Goal: Task Accomplishment & Management: Manage account settings

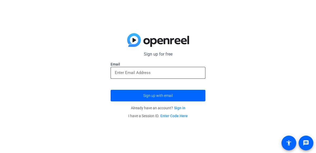
click at [120, 69] on input "email" at bounding box center [158, 72] width 86 height 6
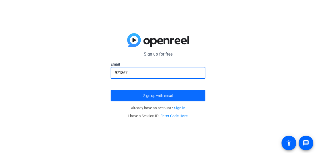
click at [163, 95] on span "Sign up with email" at bounding box center [157, 95] width 29 height 0
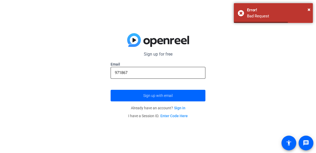
click at [138, 73] on input "971867" at bounding box center [158, 72] width 86 height 6
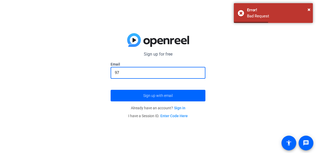
type input "9"
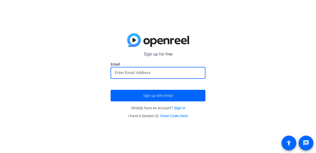
click at [116, 70] on input "email" at bounding box center [158, 72] width 86 height 6
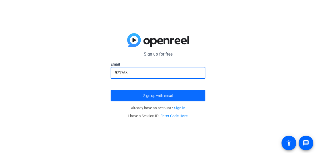
click at [153, 95] on span "Sign up with email" at bounding box center [157, 95] width 29 height 0
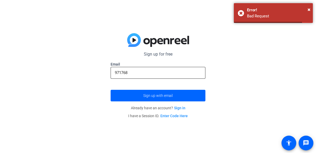
click at [146, 73] on input "971768" at bounding box center [158, 72] width 86 height 6
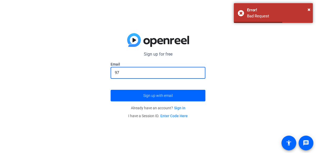
type input "9"
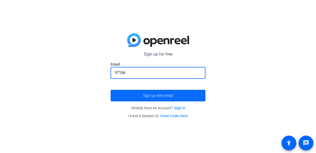
click at [126, 89] on span "submit" at bounding box center [157, 95] width 95 height 13
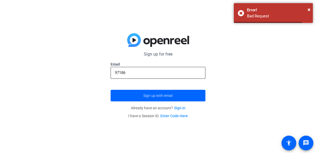
click at [140, 73] on input "97186" at bounding box center [158, 72] width 86 height 6
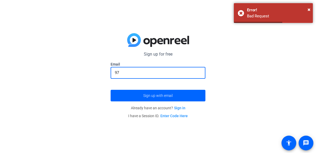
type input "9"
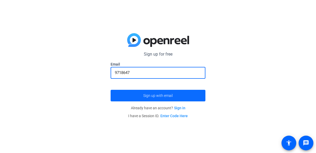
click at [160, 95] on span "Sign up with email" at bounding box center [157, 95] width 29 height 0
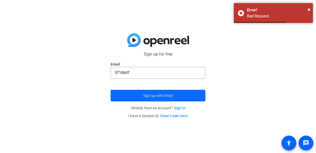
click at [160, 95] on span "Sign up with email" at bounding box center [157, 95] width 29 height 0
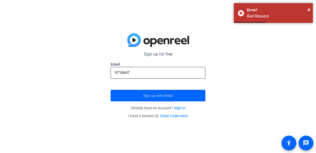
click at [144, 76] on div "9718647" at bounding box center [158, 73] width 86 height 12
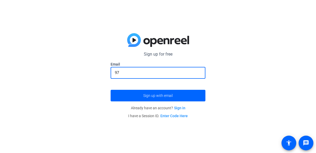
type input "9"
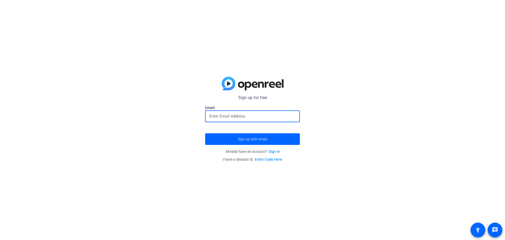
click at [257, 113] on input "email" at bounding box center [252, 116] width 86 height 6
type input "9718647"
click at [248, 135] on span "submit" at bounding box center [252, 139] width 95 height 13
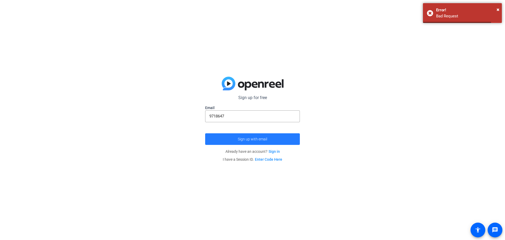
click at [244, 134] on span "submit" at bounding box center [252, 139] width 95 height 13
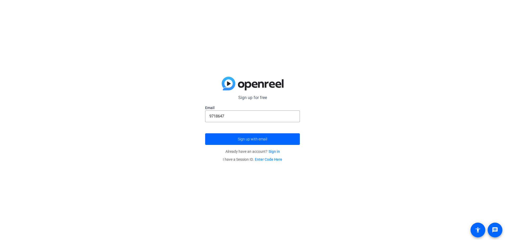
drag, startPoint x: 258, startPoint y: 112, endPoint x: 401, endPoint y: 92, distance: 144.0
click at [260, 113] on div "9718647" at bounding box center [252, 116] width 86 height 12
type input "9"
type input "[EMAIL_ADDRESS][DOMAIN_NAME]"
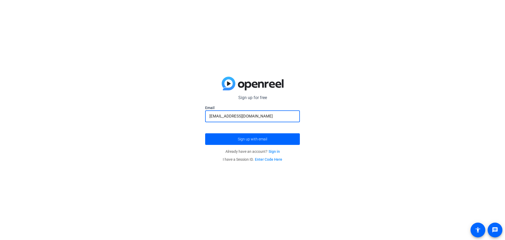
click at [205, 133] on button "Sign up with email" at bounding box center [252, 139] width 95 height 12
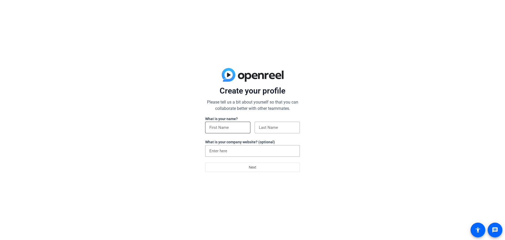
click at [226, 126] on input at bounding box center [227, 127] width 37 height 6
type input "karter"
click at [262, 128] on input at bounding box center [277, 127] width 37 height 6
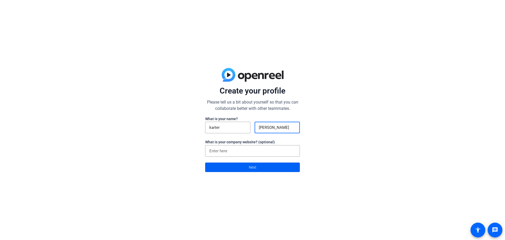
type input "peterson"
click at [241, 168] on span at bounding box center [252, 167] width 94 height 13
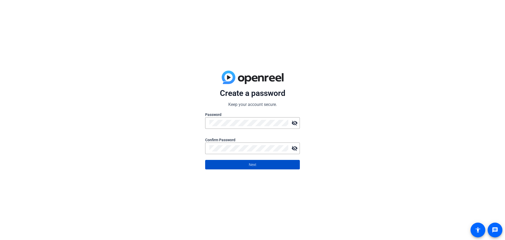
click at [261, 161] on span at bounding box center [252, 164] width 94 height 13
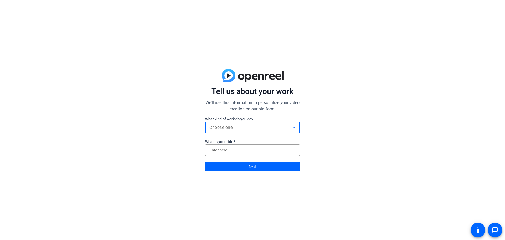
click at [229, 126] on span "Choose one" at bounding box center [220, 127] width 23 height 5
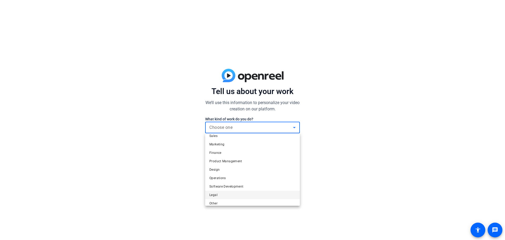
scroll to position [16, 0]
click at [232, 196] on mat-option "Other" at bounding box center [252, 199] width 95 height 8
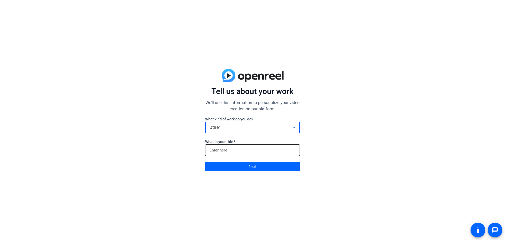
click at [243, 153] on input at bounding box center [252, 150] width 86 height 6
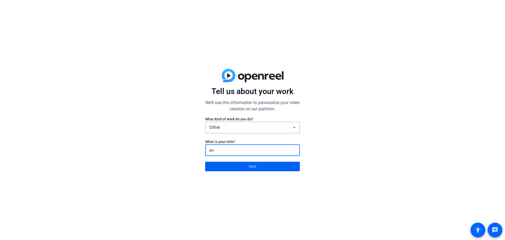
type input "po"
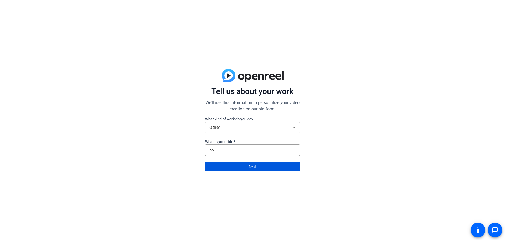
click at [253, 169] on span "Next" at bounding box center [253, 166] width 8 height 10
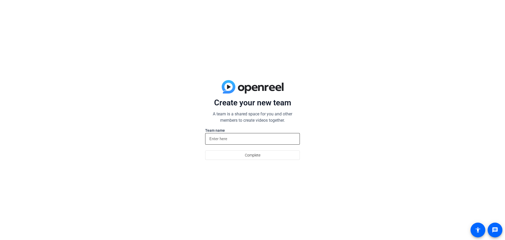
click at [239, 135] on div at bounding box center [252, 139] width 86 height 12
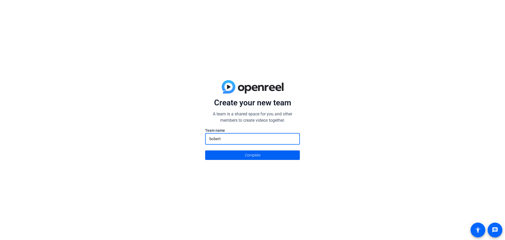
type input "bobert"
click at [241, 152] on span at bounding box center [252, 155] width 94 height 13
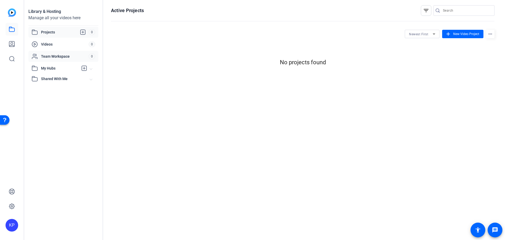
click at [78, 57] on span "Team Workspace" at bounding box center [65, 56] width 48 height 5
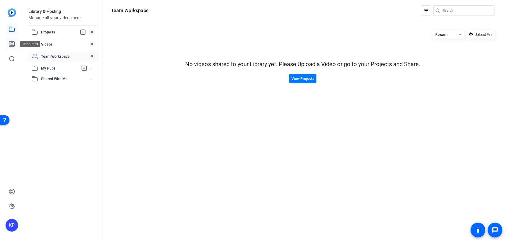
click at [12, 40] on link at bounding box center [12, 44] width 13 height 13
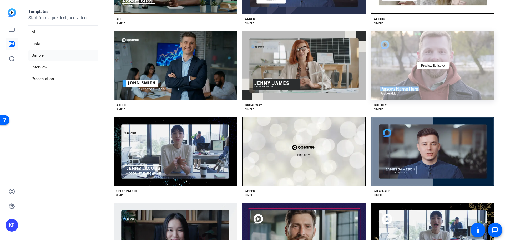
scroll to position [100, 0]
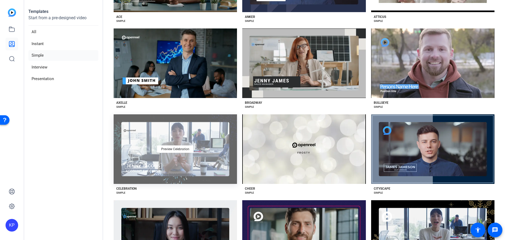
click at [182, 158] on div "Preview Celebration" at bounding box center [175, 148] width 123 height 69
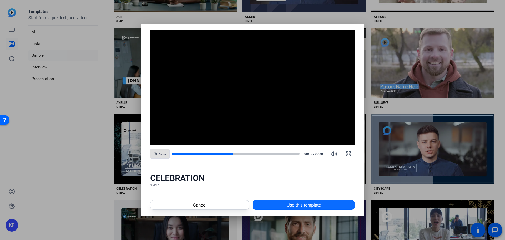
click at [288, 204] on span "Use this template" at bounding box center [304, 204] width 34 height 6
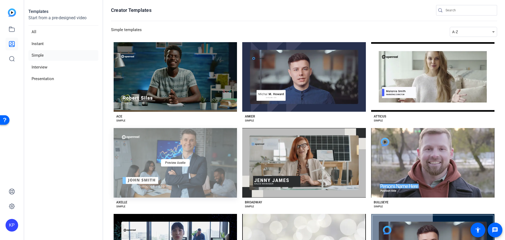
scroll to position [0, 0]
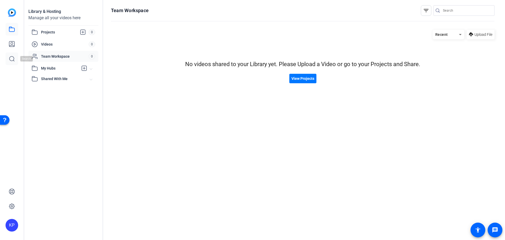
click at [16, 57] on link at bounding box center [12, 58] width 13 height 13
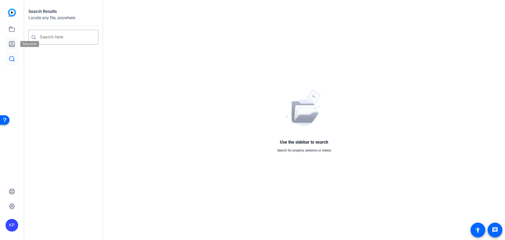
click at [17, 43] on link at bounding box center [12, 44] width 13 height 13
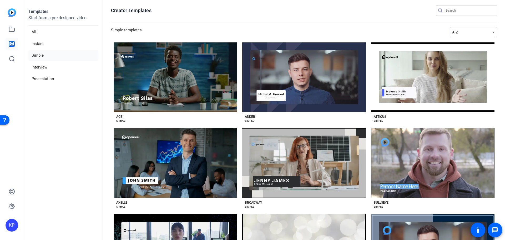
click at [13, 228] on div "KP" at bounding box center [12, 225] width 13 height 13
click at [505, 17] on div at bounding box center [252, 120] width 505 height 240
click at [5, 230] on div "KP" at bounding box center [12, 120] width 24 height 240
drag, startPoint x: 5, startPoint y: 230, endPoint x: 13, endPoint y: 228, distance: 8.3
click at [12, 228] on div "KP" at bounding box center [12, 120] width 24 height 240
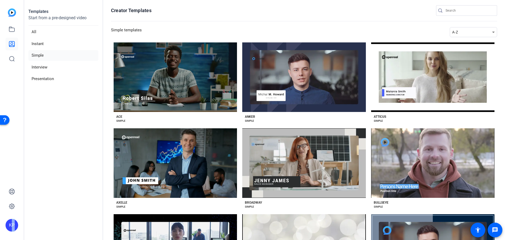
click at [13, 228] on div "KP" at bounding box center [12, 225] width 13 height 13
click at [30, 199] on div at bounding box center [252, 120] width 505 height 240
drag, startPoint x: 20, startPoint y: 203, endPoint x: 0, endPoint y: 205, distance: 20.0
click at [7, 205] on div "KP" at bounding box center [12, 120] width 24 height 240
drag, startPoint x: 0, startPoint y: 205, endPoint x: 7, endPoint y: 206, distance: 6.7
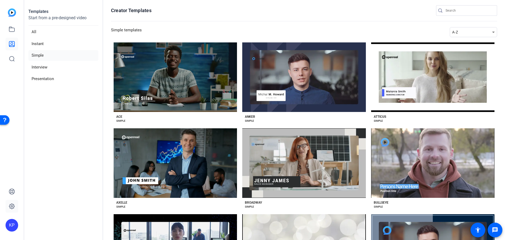
click at [3, 206] on div "KP" at bounding box center [12, 120] width 24 height 240
click at [7, 206] on link at bounding box center [12, 206] width 13 height 13
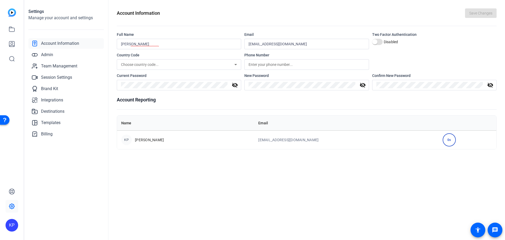
drag, startPoint x: 323, startPoint y: 91, endPoint x: 323, endPoint y: 88, distance: 2.9
click at [323, 88] on openreel-account-information "Account Information Save Changes Full Name karter peterson Email 9718647@ecasd.…" at bounding box center [307, 78] width 380 height 141
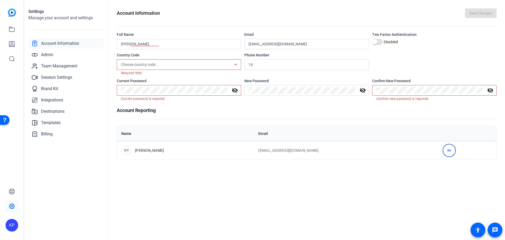
click at [366, 90] on mat-icon "visibility_off" at bounding box center [362, 90] width 13 height 6
click at [272, 92] on div at bounding box center [302, 90] width 107 height 11
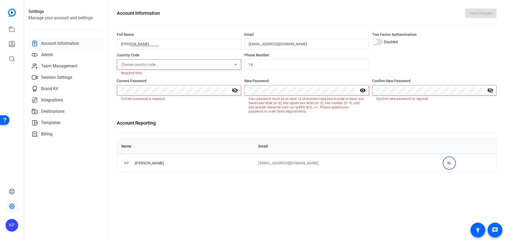
click at [312, 94] on div at bounding box center [302, 90] width 107 height 11
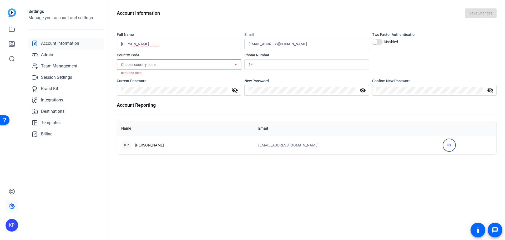
click at [149, 91] on div at bounding box center [174, 90] width 107 height 11
click at [181, 65] on div "Choose country code..." at bounding box center [177, 64] width 113 height 6
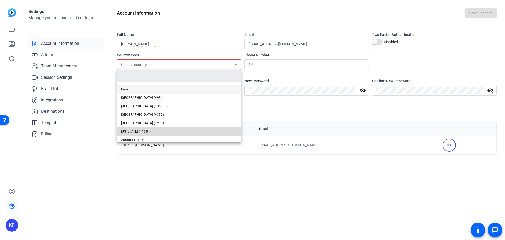
click at [145, 133] on span "American Samoa (+1684)" at bounding box center [136, 131] width 30 height 6
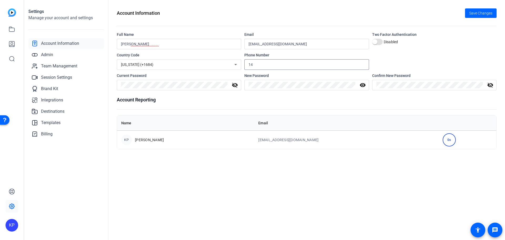
click at [297, 63] on input "14" at bounding box center [307, 64] width 116 height 6
type input "1"
type input "7152196453"
click at [16, 228] on div "KP" at bounding box center [12, 225] width 13 height 13
click at [34, 221] on div "bobert" at bounding box center [39, 222] width 30 height 5
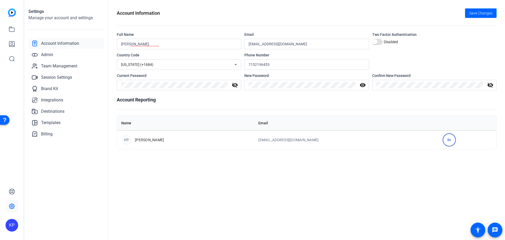
click at [15, 226] on div "KP" at bounding box center [12, 225] width 13 height 13
click at [65, 220] on span at bounding box center [63, 220] width 13 height 13
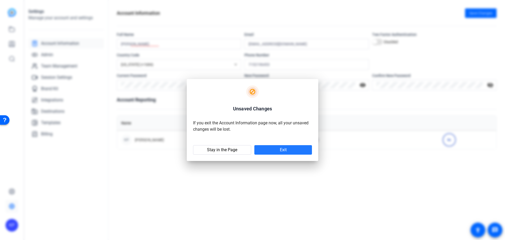
click at [271, 152] on span at bounding box center [283, 149] width 58 height 13
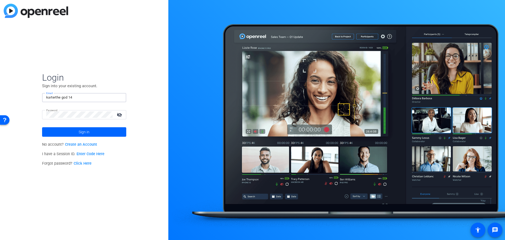
click at [74, 95] on input "karterthe god 14" at bounding box center [84, 97] width 76 height 6
type input "k"
click at [76, 97] on input "Email" at bounding box center [84, 97] width 76 height 6
type input "9717063@ecasd.us"
click at [56, 116] on mat-label "Password" at bounding box center [53, 115] width 15 height 4
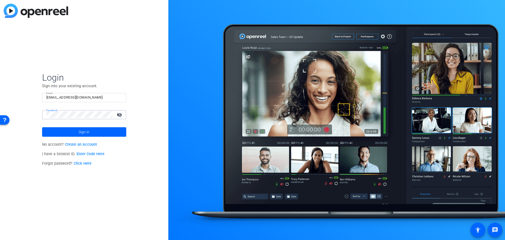
click at [121, 114] on mat-icon "visibility_off" at bounding box center [120, 115] width 13 height 8
click at [62, 131] on span at bounding box center [84, 131] width 84 height 13
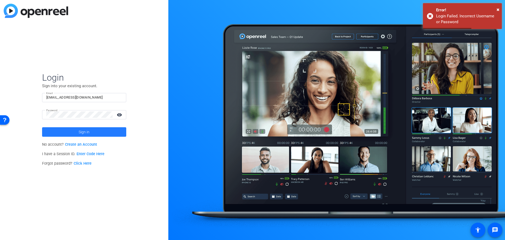
click at [62, 131] on span at bounding box center [84, 131] width 84 height 13
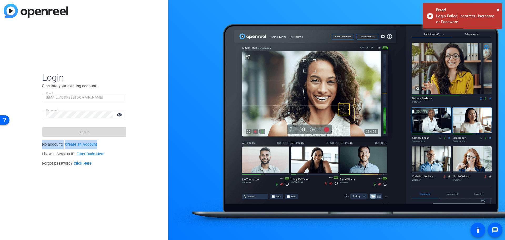
click at [62, 131] on form "Login Sign into your existing account. Email 9717063@ecasd.us Password visibili…" at bounding box center [84, 104] width 84 height 65
click at [62, 131] on span at bounding box center [84, 131] width 84 height 13
click at [63, 130] on span at bounding box center [84, 131] width 84 height 13
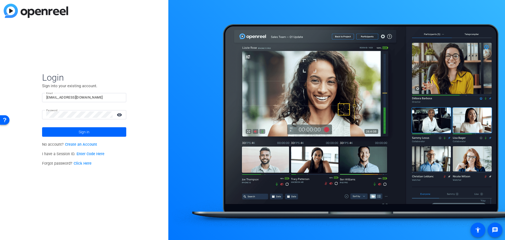
click at [151, 133] on div "Login Sign into your existing account. Email 9717063@ecasd.us Password visibili…" at bounding box center [84, 120] width 168 height 240
click at [93, 128] on span at bounding box center [84, 131] width 84 height 13
drag, startPoint x: 74, startPoint y: 134, endPoint x: 77, endPoint y: 134, distance: 3.2
click at [77, 134] on span at bounding box center [84, 131] width 84 height 13
click at [39, 13] on img at bounding box center [36, 11] width 64 height 14
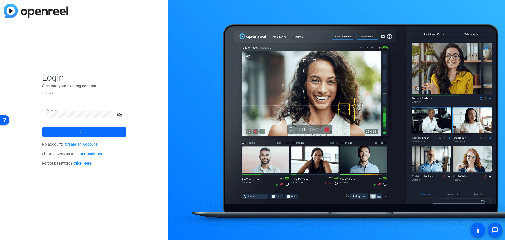
type input "karterthe god 14"
click at [105, 137] on span at bounding box center [84, 131] width 84 height 13
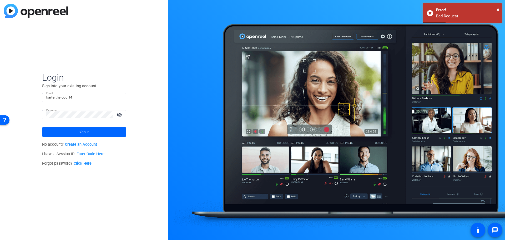
click at [117, 117] on mat-icon "visibility_off" at bounding box center [120, 115] width 13 height 8
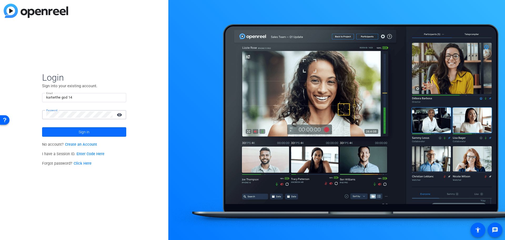
click at [70, 133] on span at bounding box center [84, 131] width 84 height 13
drag, startPoint x: 88, startPoint y: 131, endPoint x: 86, endPoint y: 129, distance: 2.9
click at [88, 130] on span "Sign in" at bounding box center [84, 131] width 11 height 13
click at [87, 143] on link "Create an Account" at bounding box center [81, 144] width 32 height 4
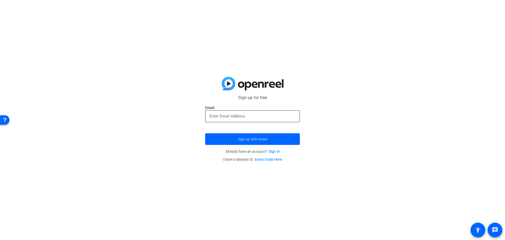
click at [230, 116] on input "email" at bounding box center [252, 116] width 86 height 6
click at [238, 135] on span "submit" at bounding box center [252, 139] width 95 height 13
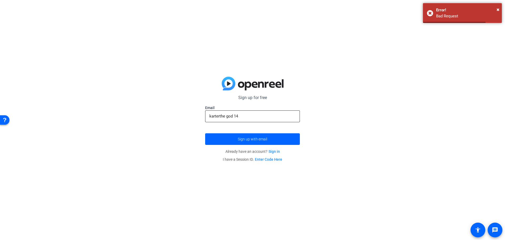
click at [243, 119] on div "karterthe god 14" at bounding box center [252, 116] width 86 height 12
type input "k"
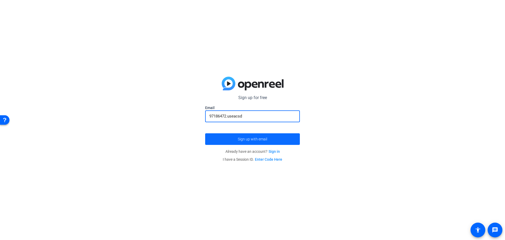
click at [219, 141] on span "submit" at bounding box center [252, 139] width 95 height 13
click at [265, 115] on input "97186472.useacsd" at bounding box center [252, 116] width 86 height 6
type input "9"
